Goal: Navigation & Orientation: Go to known website

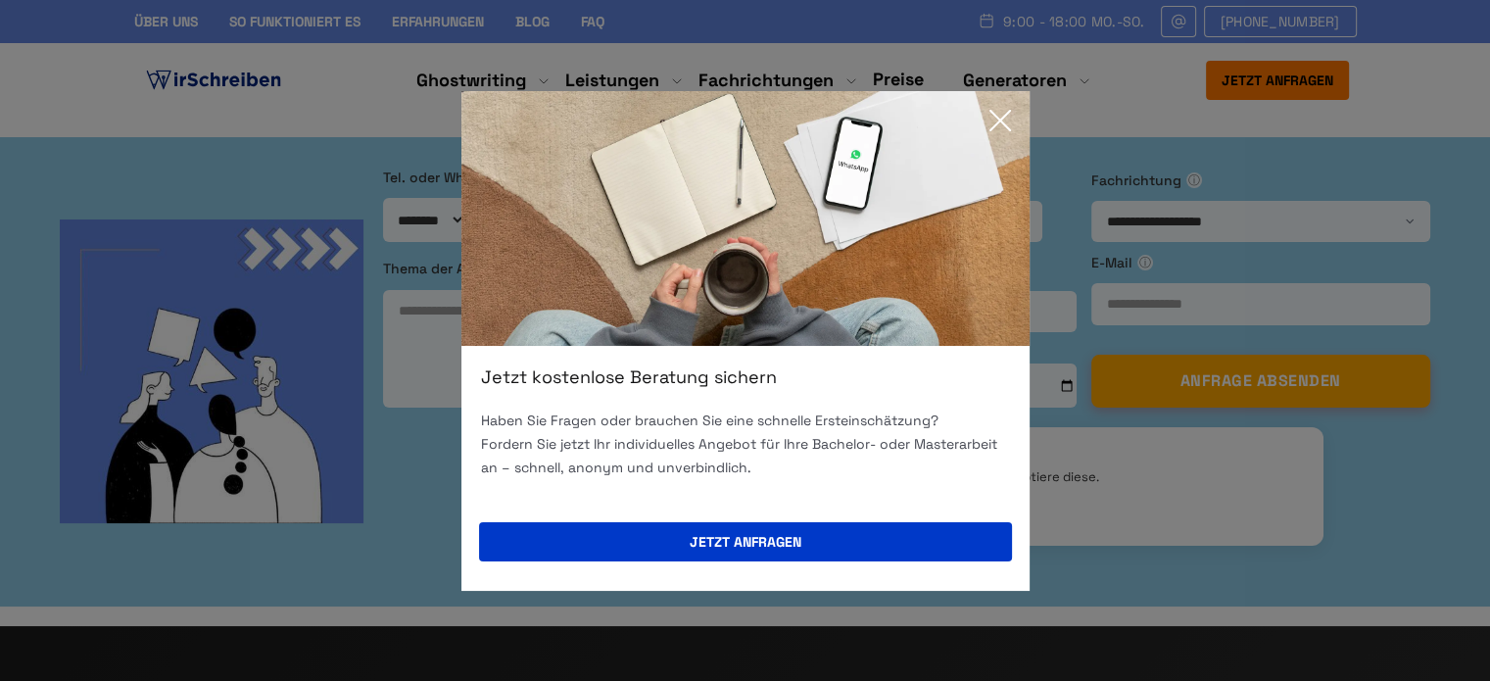
click at [1003, 110] on icon at bounding box center [999, 120] width 39 height 39
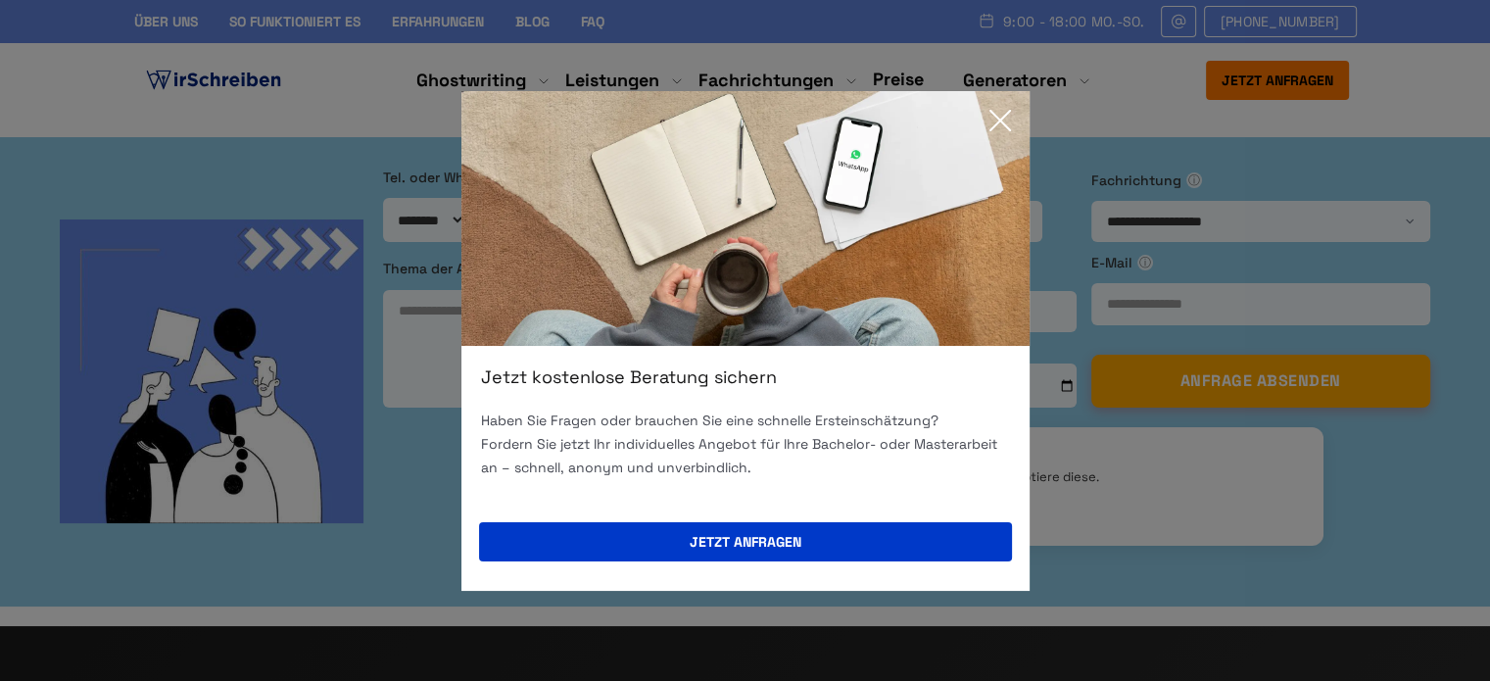
click at [999, 120] on icon at bounding box center [1000, 121] width 20 height 20
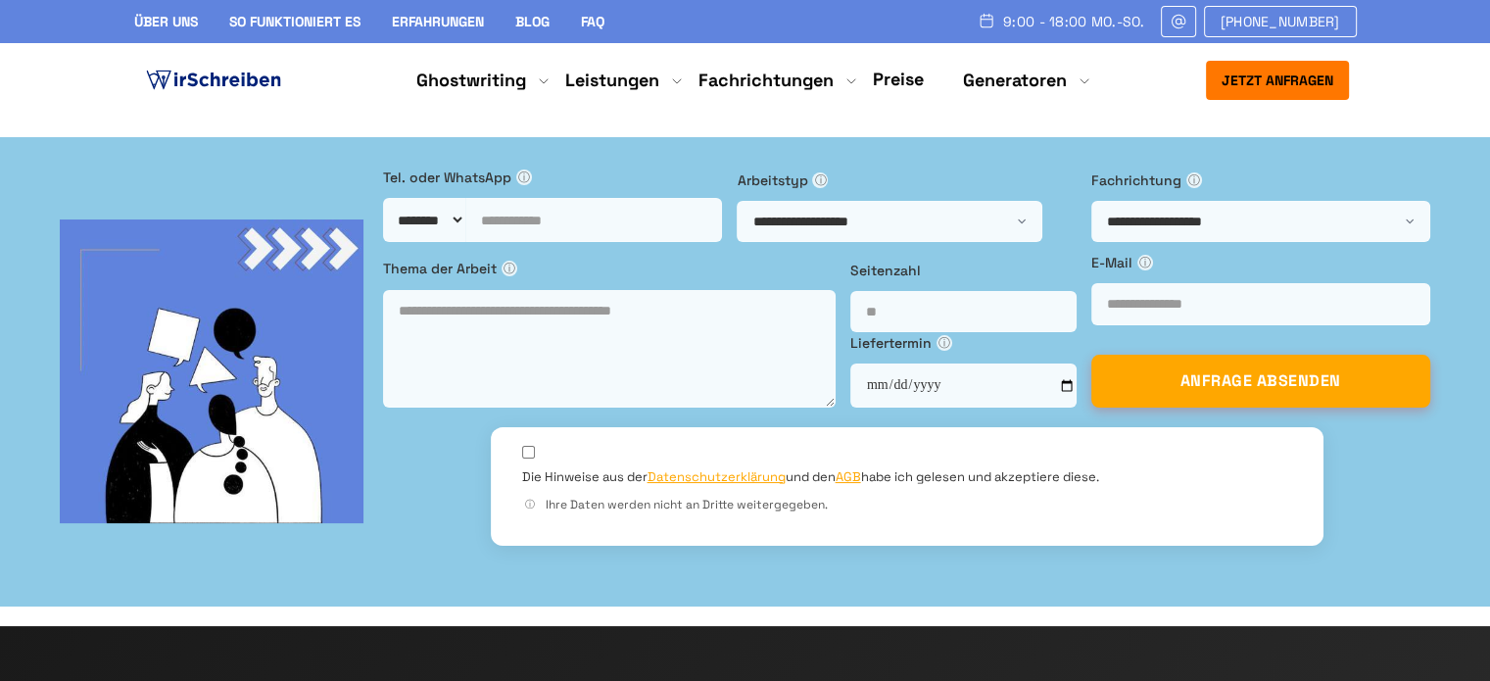
drag, startPoint x: 611, startPoint y: 205, endPoint x: 567, endPoint y: 263, distance: 73.5
copy h1 "in [GEOGRAPHIC_DATA]"
